Goal: Task Accomplishment & Management: Complete application form

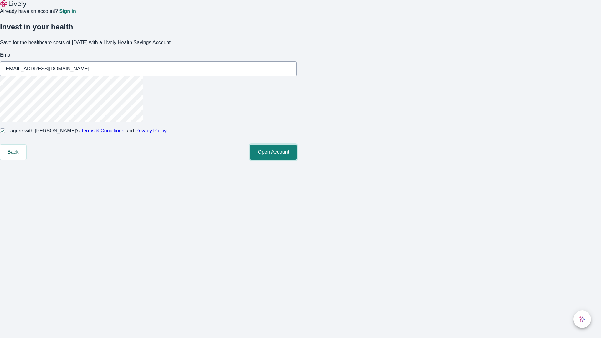
click at [297, 160] on button "Open Account" at bounding box center [273, 152] width 47 height 15
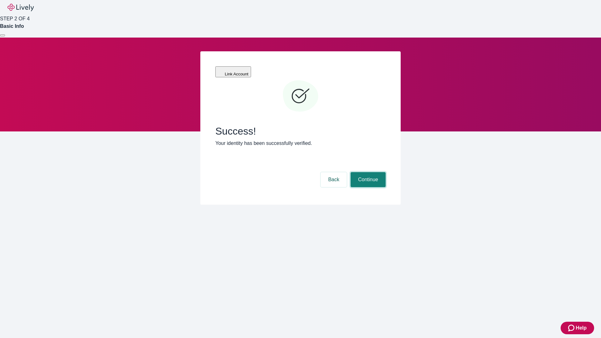
click at [367, 172] on button "Continue" at bounding box center [368, 179] width 35 height 15
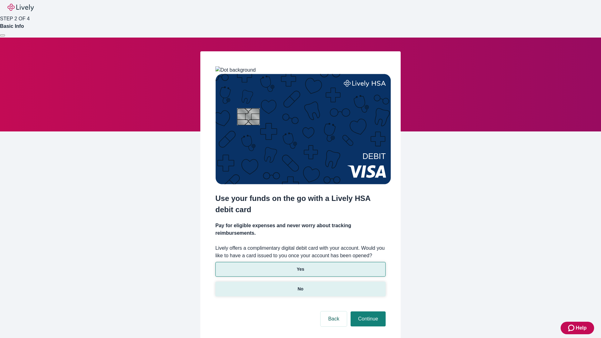
click at [300, 286] on p "No" at bounding box center [301, 289] width 6 height 7
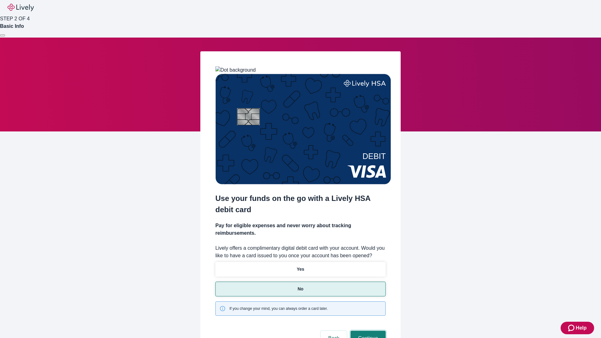
click at [367, 331] on button "Continue" at bounding box center [368, 338] width 35 height 15
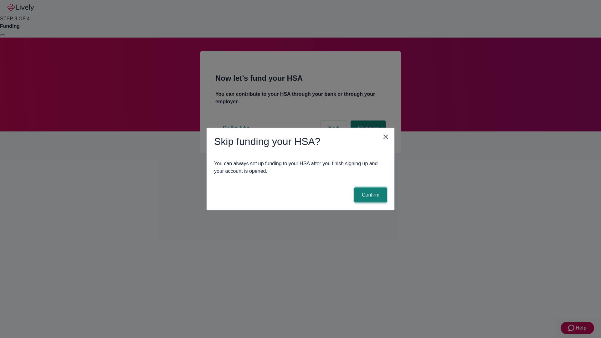
click at [370, 195] on button "Confirm" at bounding box center [370, 195] width 33 height 15
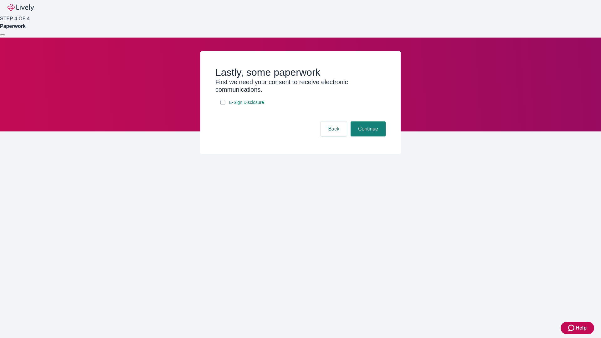
click at [223, 105] on input "E-Sign Disclosure" at bounding box center [222, 102] width 5 height 5
checkbox input "true"
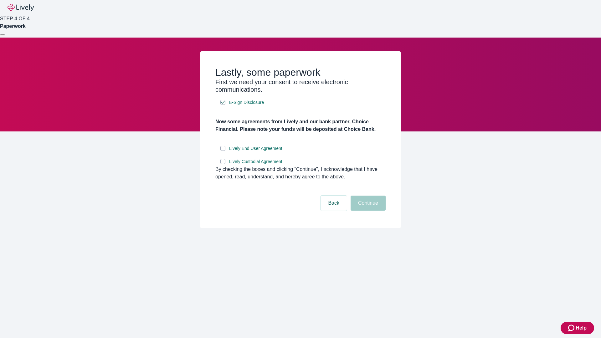
click at [223, 151] on input "Lively End User Agreement" at bounding box center [222, 148] width 5 height 5
checkbox input "true"
click at [223, 164] on input "Lively Custodial Agreement" at bounding box center [222, 161] width 5 height 5
checkbox input "true"
click at [367, 211] on button "Continue" at bounding box center [368, 203] width 35 height 15
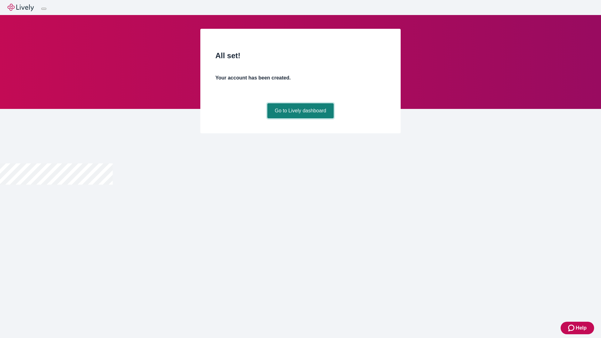
click at [300, 118] on link "Go to Lively dashboard" at bounding box center [300, 110] width 67 height 15
